Goal: Task Accomplishment & Management: Use online tool/utility

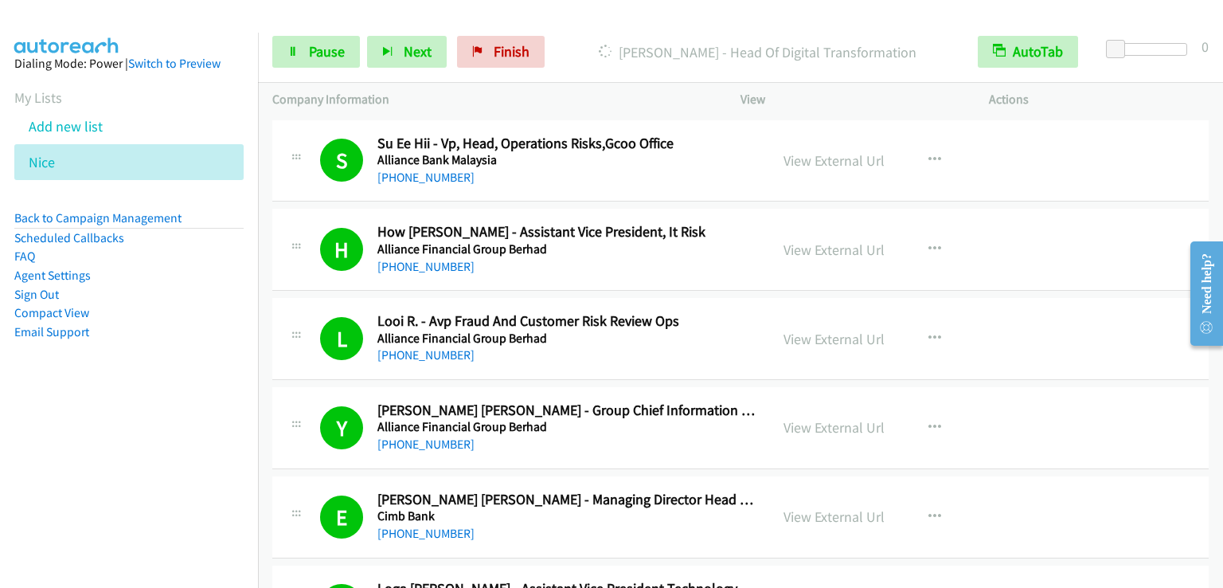
scroll to position [1487, 0]
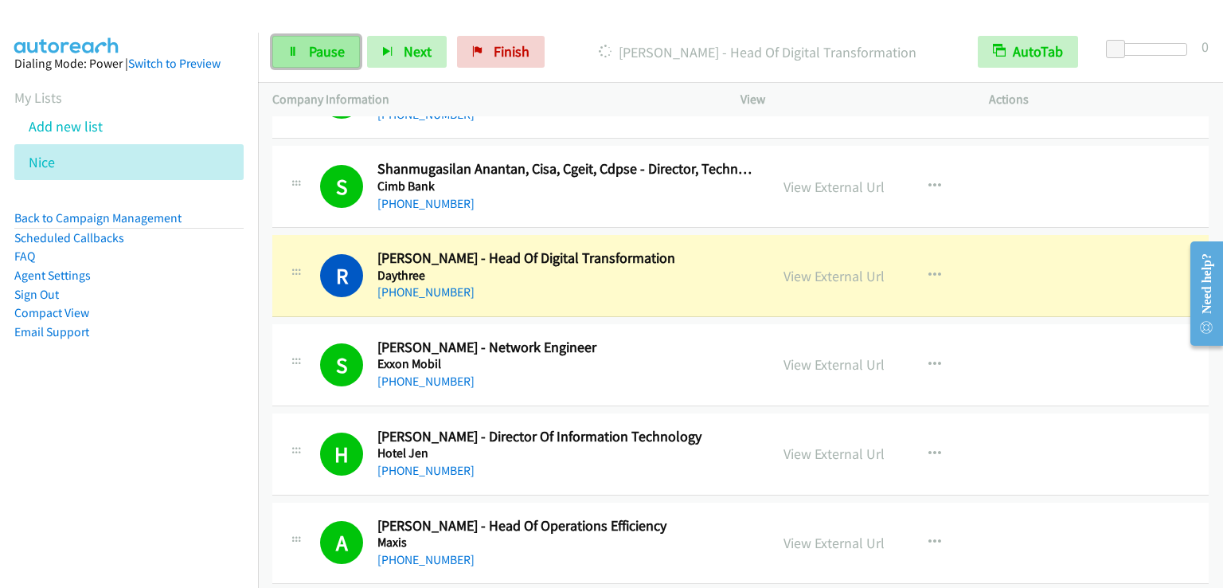
click at [318, 45] on span "Pause" at bounding box center [327, 51] width 36 height 18
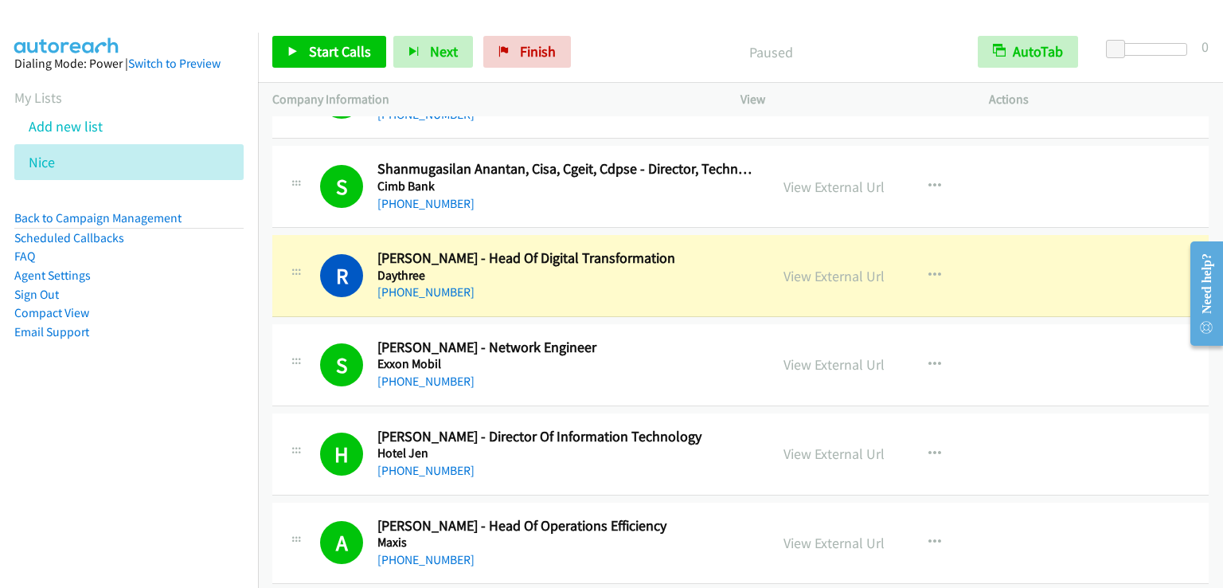
click at [56, 422] on nav "Dialing Mode: Power | Switch to Preview My Lists Add new list [GEOGRAPHIC_DATA]…" at bounding box center [129, 327] width 259 height 588
click at [53, 98] on link "My Lists" at bounding box center [38, 97] width 48 height 18
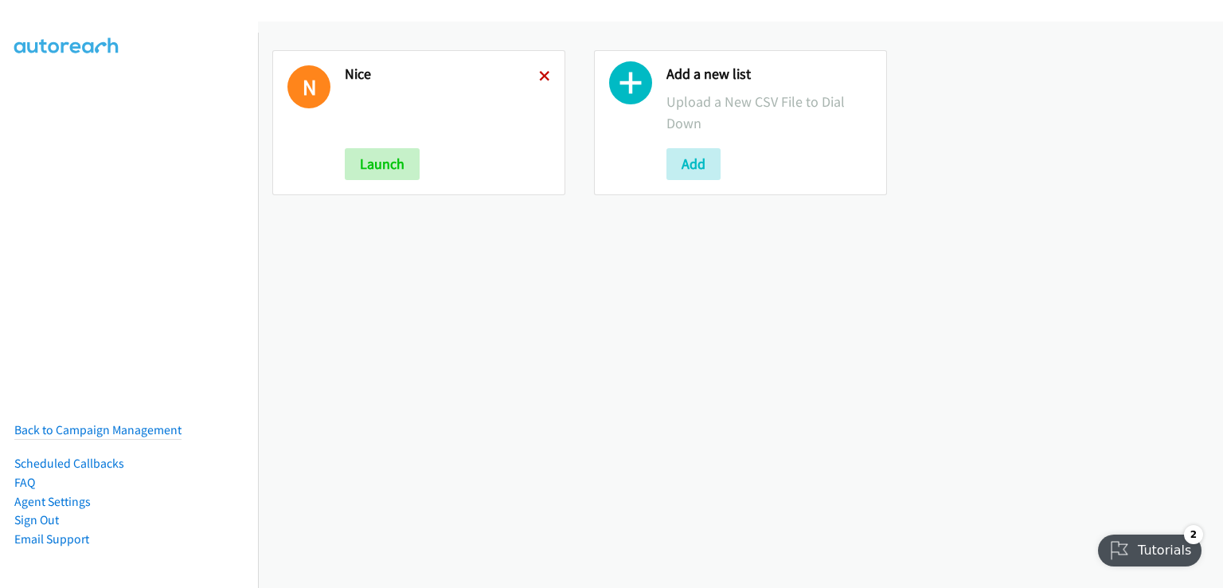
click at [541, 74] on icon at bounding box center [544, 77] width 11 height 11
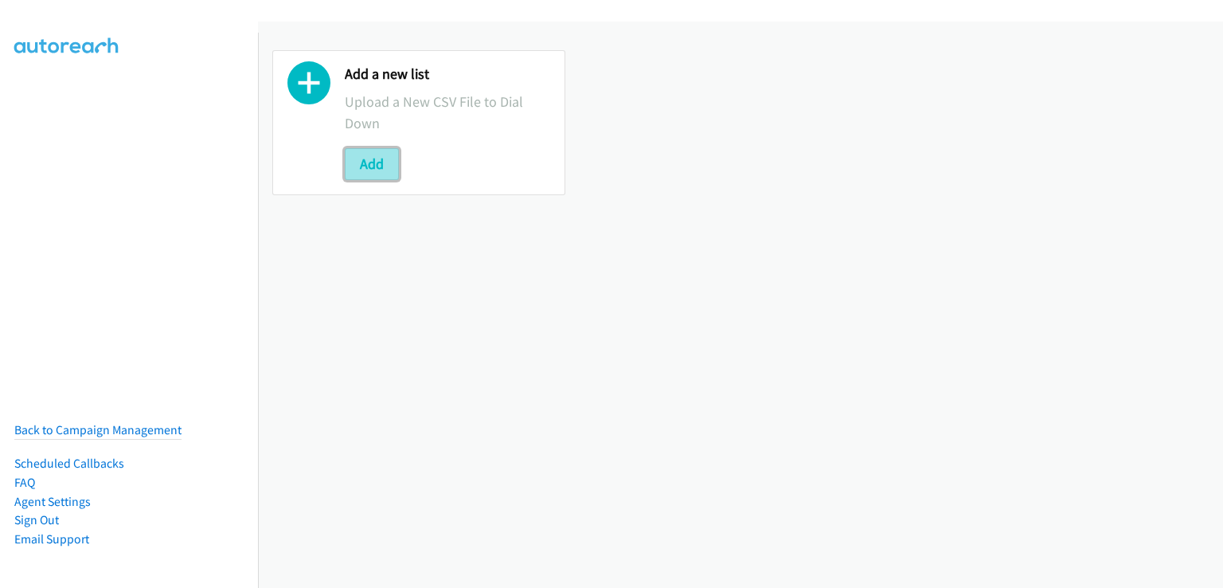
click at [369, 163] on button "Add" at bounding box center [372, 164] width 54 height 32
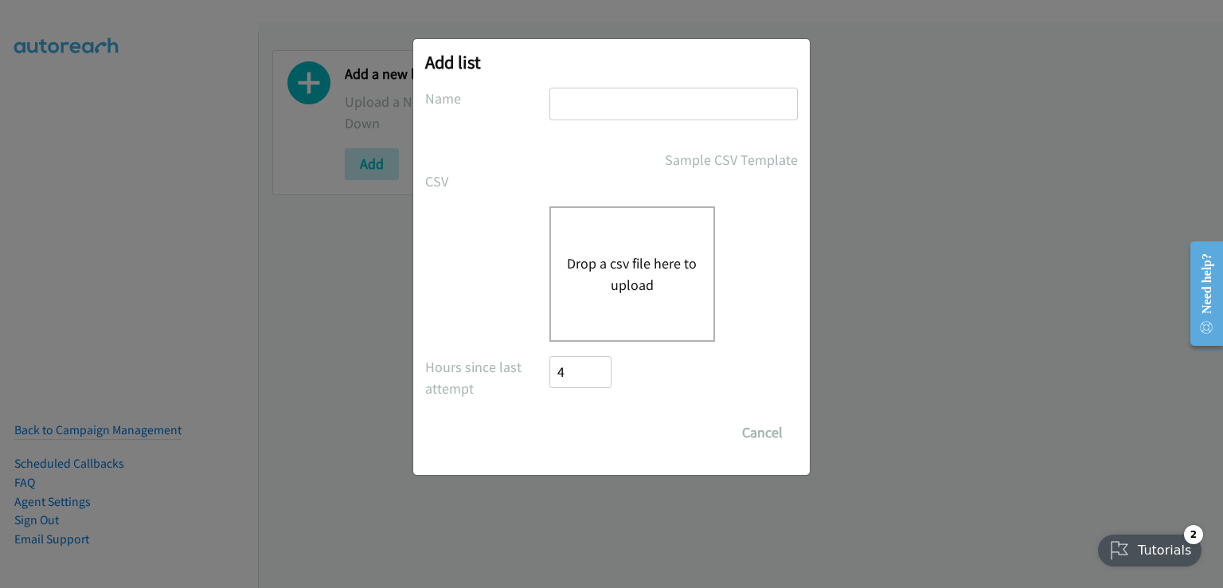
click at [643, 112] on input "text" at bounding box center [673, 104] width 248 height 33
type input "Nice"
click at [660, 272] on button "Drop a csv file here to upload" at bounding box center [632, 273] width 131 height 43
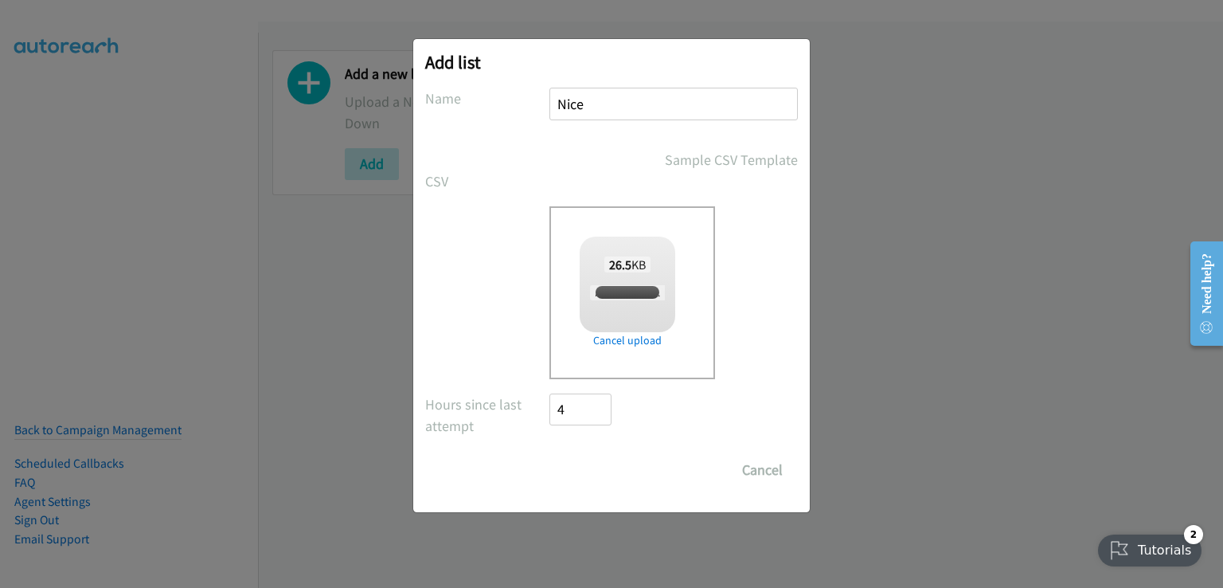
checkbox input "true"
click at [599, 462] on input "Save List" at bounding box center [591, 470] width 84 height 32
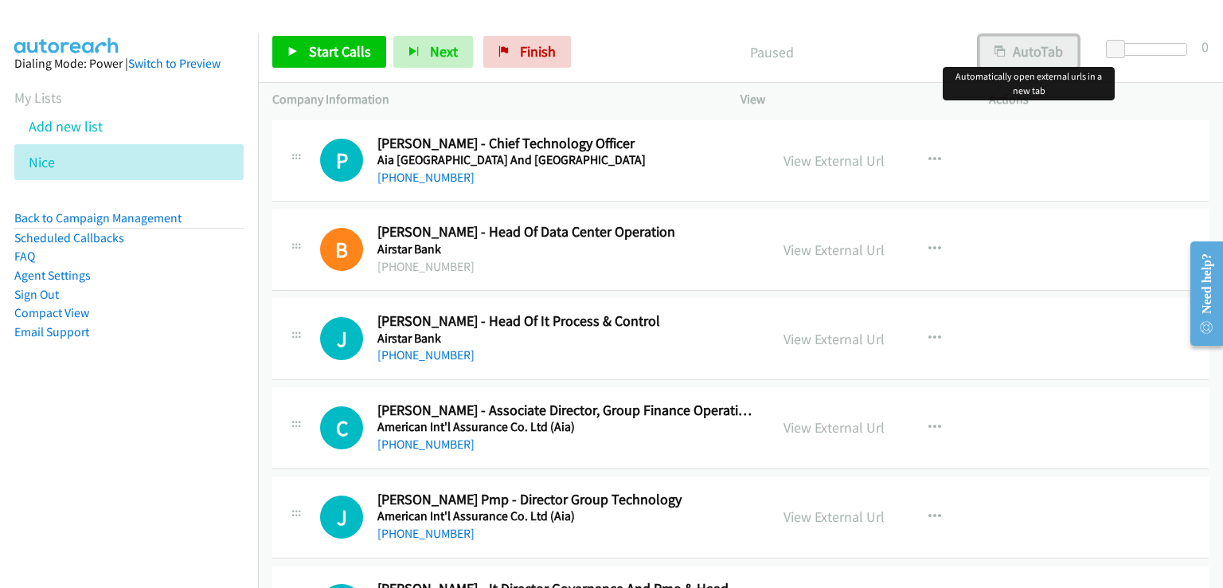
click at [1034, 46] on button "AutoTab" at bounding box center [1028, 52] width 99 height 32
click at [849, 166] on link "View External Url" at bounding box center [833, 160] width 101 height 18
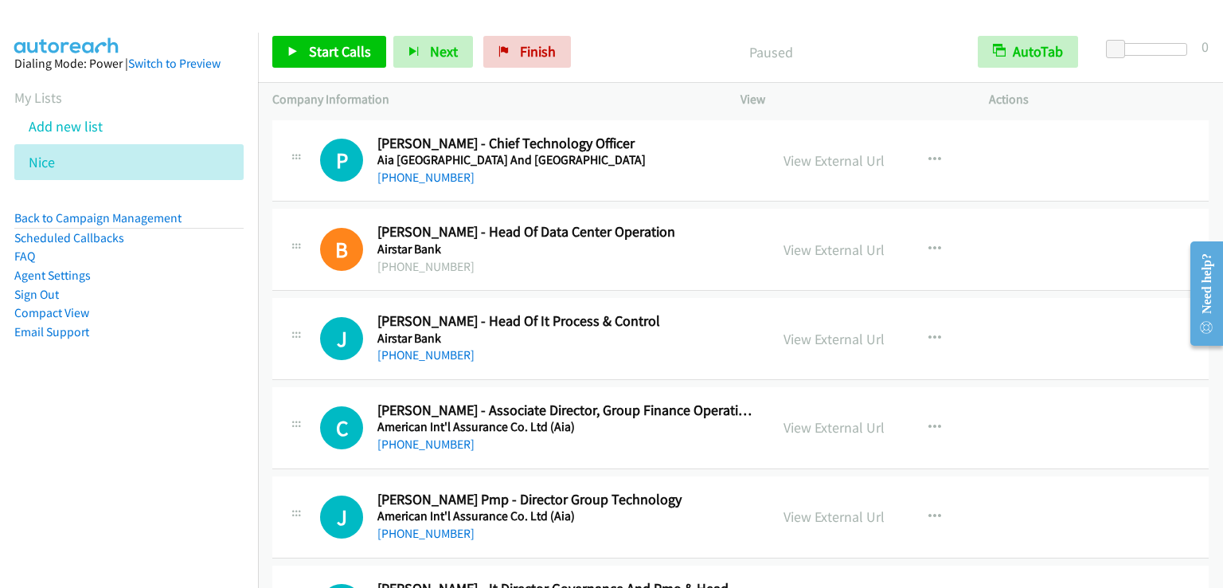
click at [91, 459] on nav "Dialing Mode: Power | Switch to Preview My Lists Add new list [GEOGRAPHIC_DATA]…" at bounding box center [129, 327] width 259 height 588
click at [334, 41] on link "Start Calls" at bounding box center [329, 52] width 114 height 32
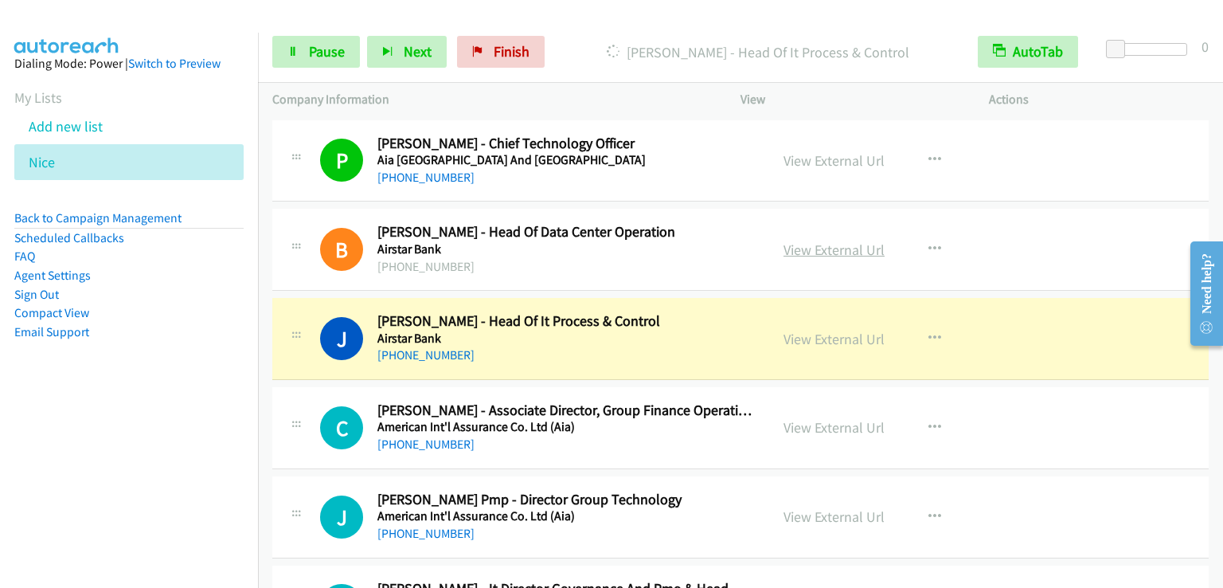
click at [810, 249] on link "View External Url" at bounding box center [833, 249] width 101 height 18
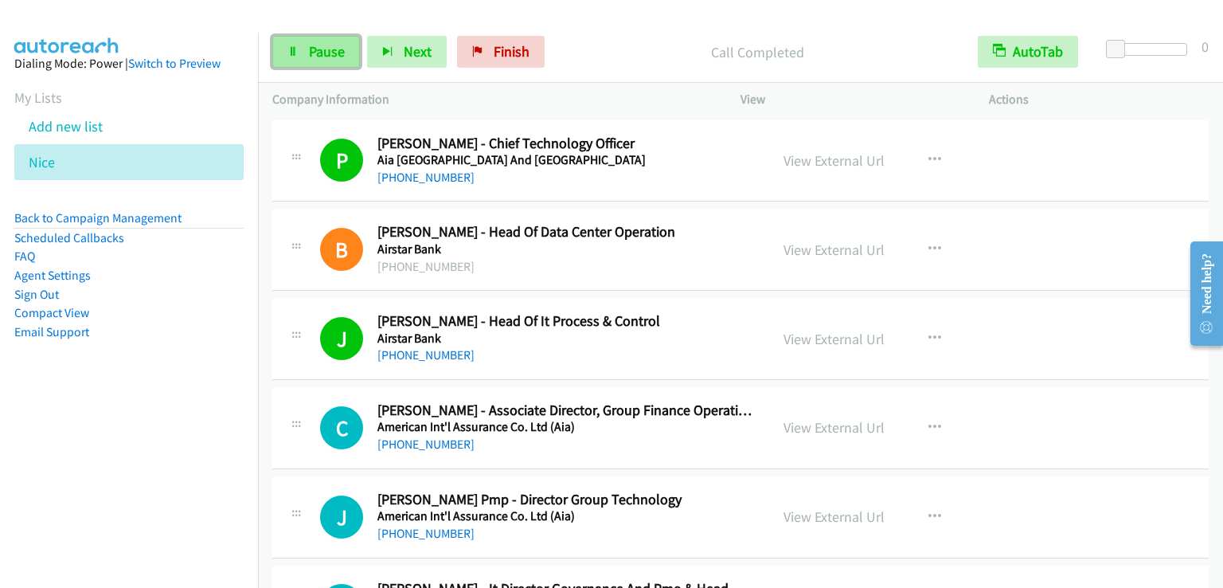
click at [321, 53] on span "Pause" at bounding box center [327, 51] width 36 height 18
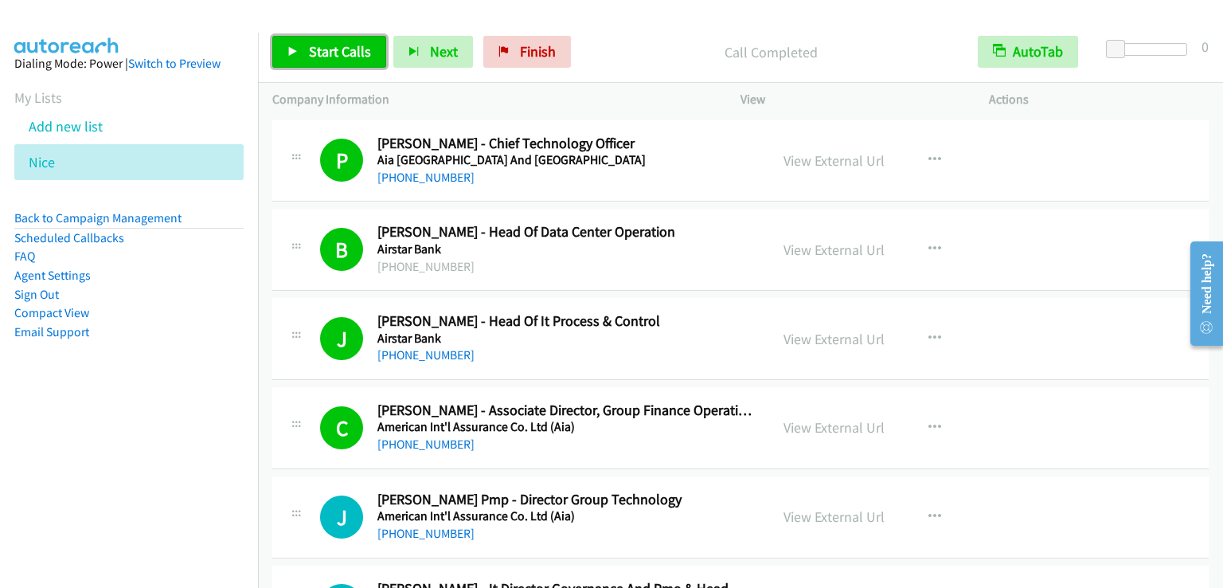
click at [312, 67] on link "Start Calls" at bounding box center [329, 52] width 114 height 32
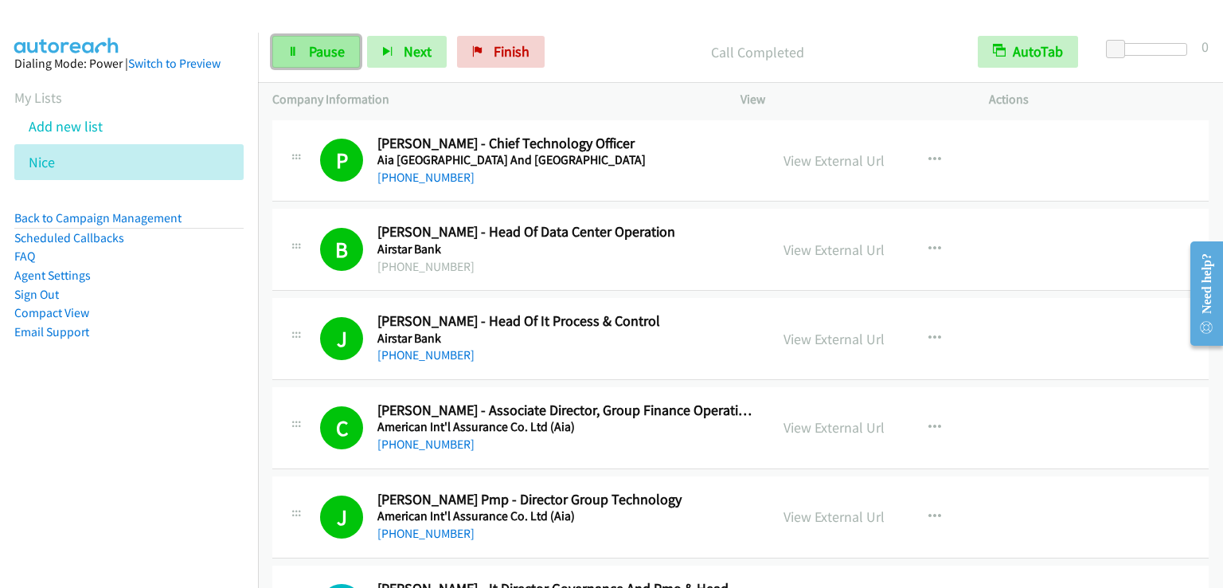
click at [334, 49] on span "Pause" at bounding box center [327, 51] width 36 height 18
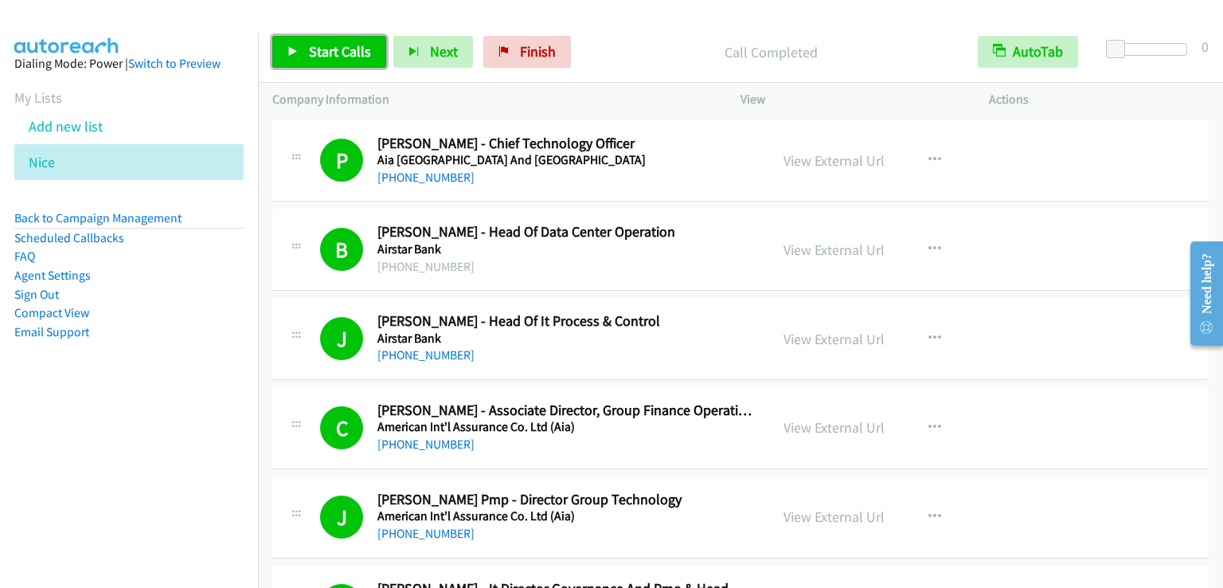
click at [338, 46] on span "Start Calls" at bounding box center [340, 51] width 62 height 18
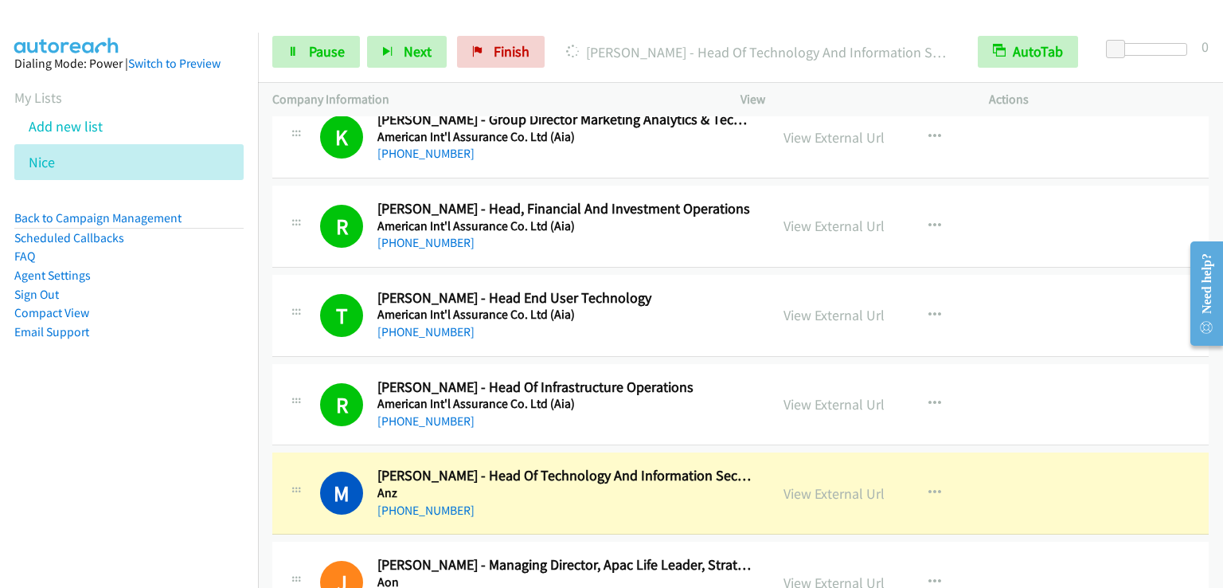
scroll to position [955, 0]
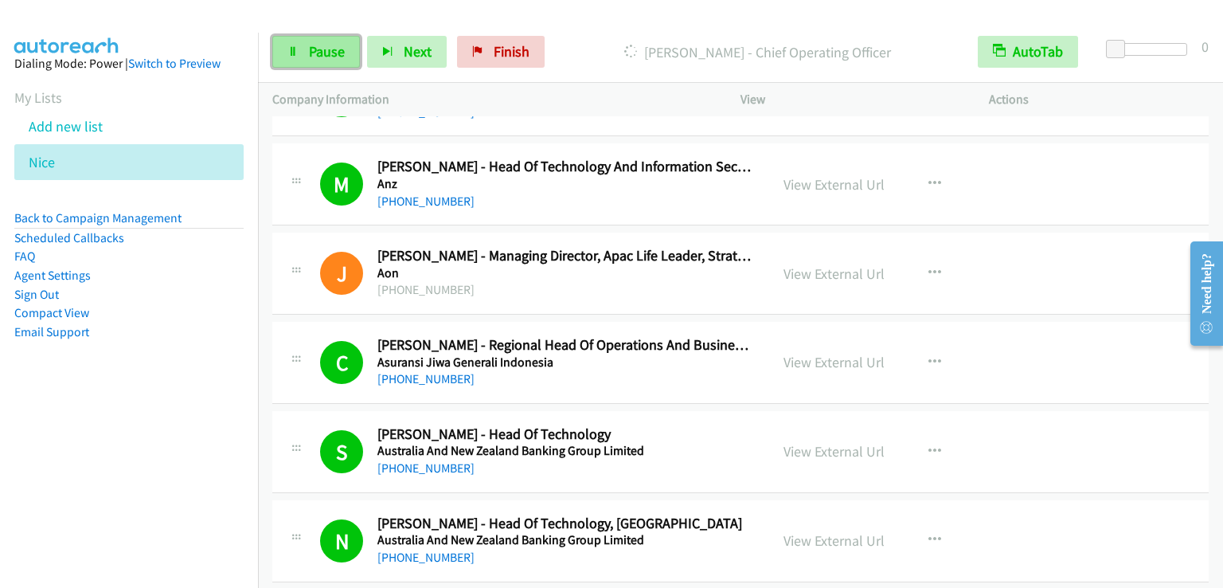
click at [314, 43] on span "Pause" at bounding box center [327, 51] width 36 height 18
